Goal: Navigation & Orientation: Find specific page/section

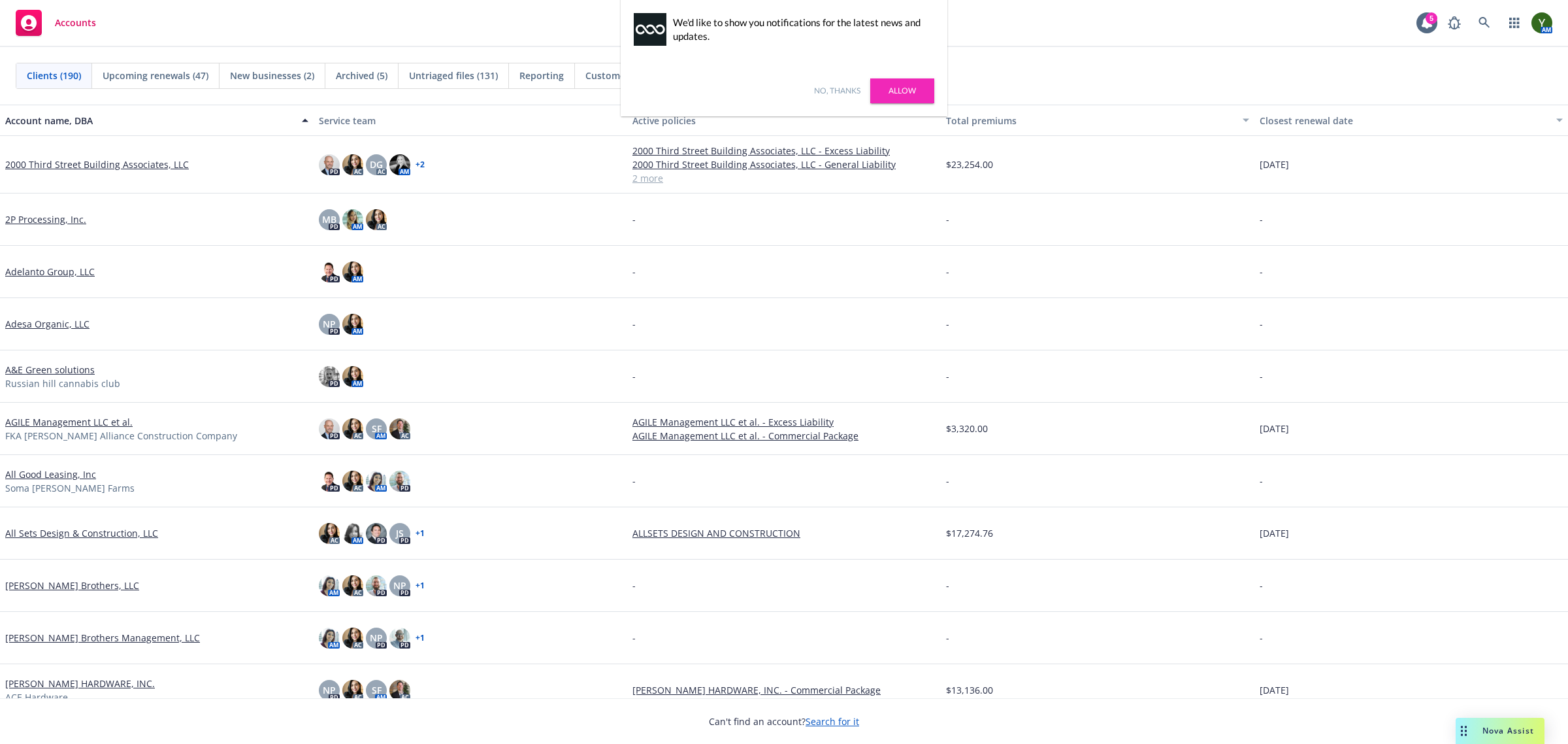
drag, startPoint x: 843, startPoint y: 93, endPoint x: 817, endPoint y: 80, distance: 29.1
click at [843, 93] on link "No, thanks" at bounding box center [837, 90] width 46 height 11
